Goal: Register for event/course

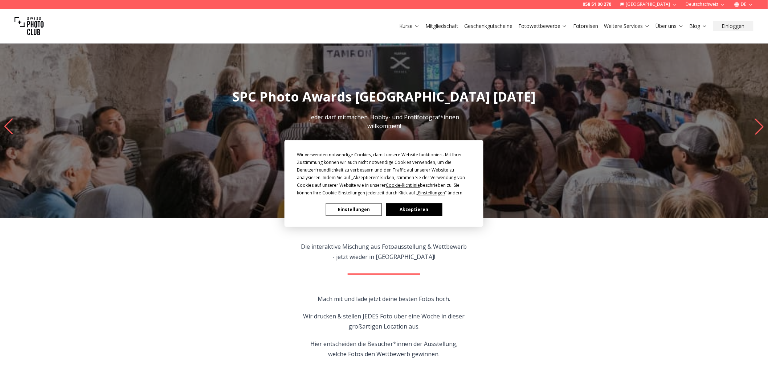
click at [427, 206] on button "Akzeptieren" at bounding box center [414, 210] width 56 height 13
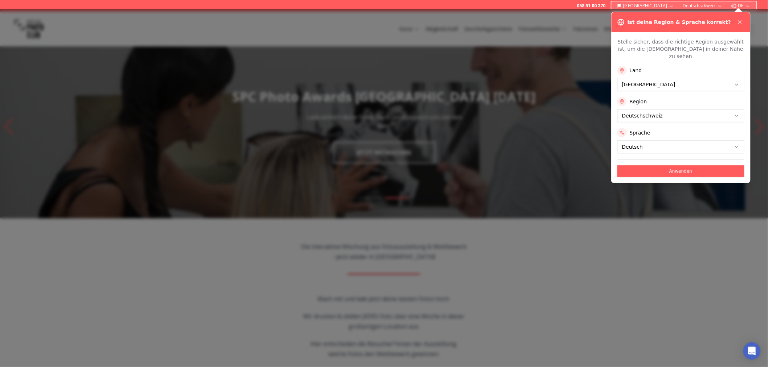
click at [671, 166] on button "Anwenden" at bounding box center [680, 172] width 127 height 12
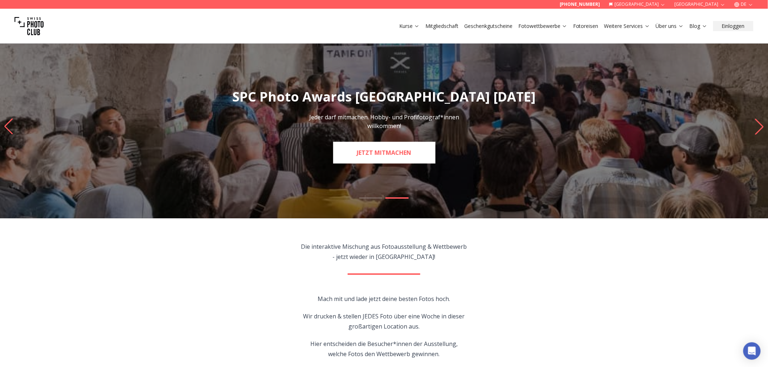
click at [396, 149] on link "JETZT MITMACHEN" at bounding box center [384, 153] width 102 height 22
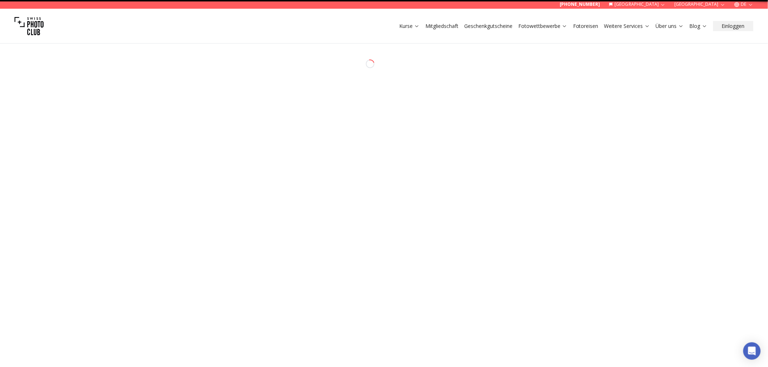
select select "*******"
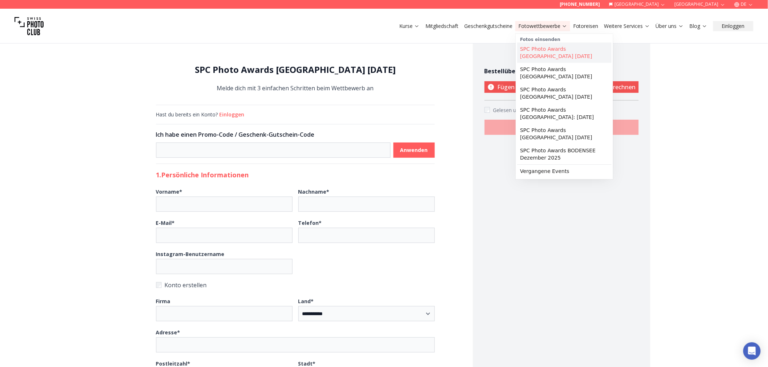
click at [554, 47] on link "SPC Photo Awards [GEOGRAPHIC_DATA] [DATE]" at bounding box center [564, 52] width 94 height 20
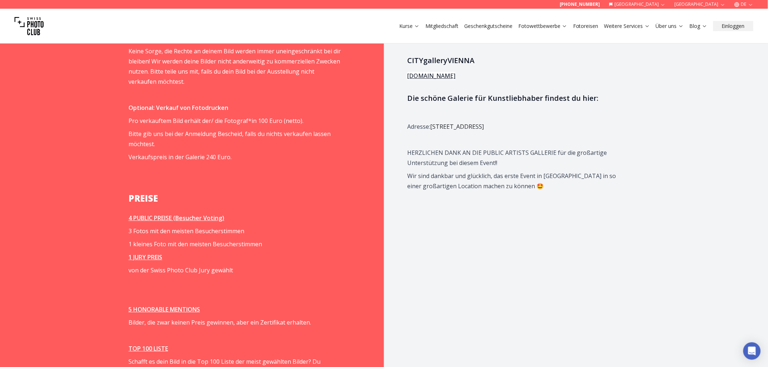
scroll to position [847, 0]
